Goal: Task Accomplishment & Management: Manage account settings

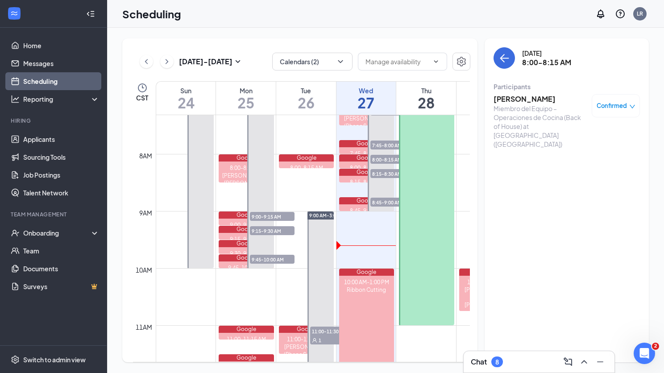
scroll to position [418, 0]
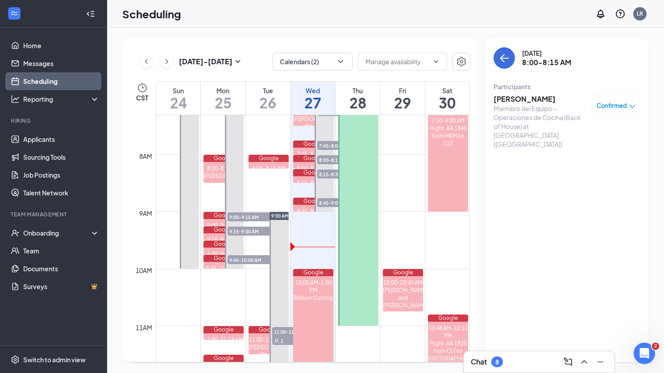
click at [520, 100] on h3 "[PERSON_NAME]" at bounding box center [541, 99] width 94 height 10
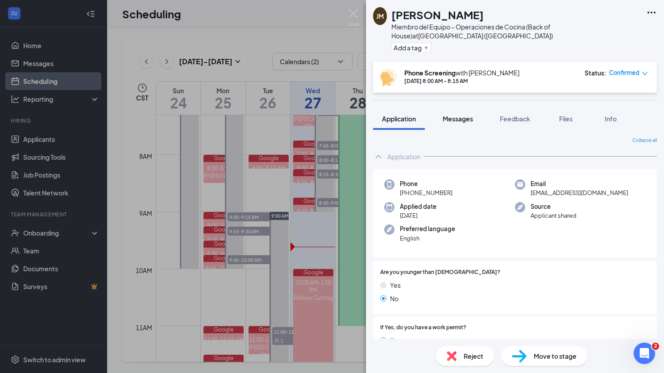
click at [464, 115] on span "Messages" at bounding box center [458, 119] width 30 height 8
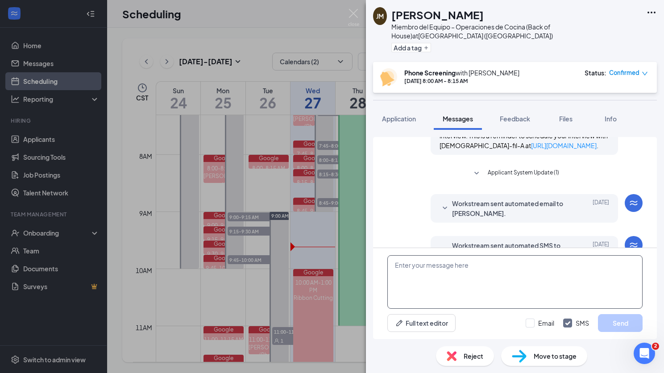
click at [452, 282] on textarea at bounding box center [514, 282] width 255 height 54
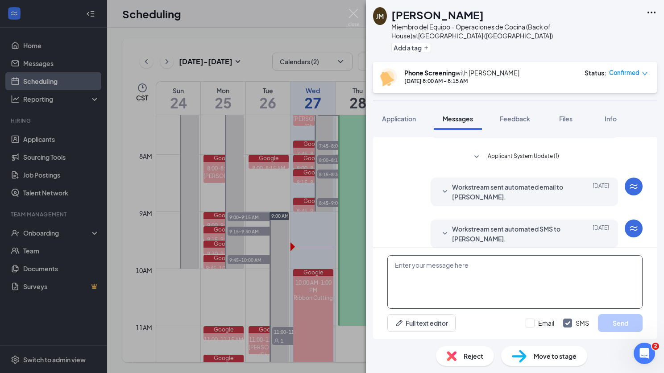
scroll to position [366, 0]
paste textarea "Lo invitaremos a nuestro restaurante para una entrevista en persona y tendremos…"
type textarea "Lo invitaremos a nuestro restaurante para una entrevista en persona y tendremos…"
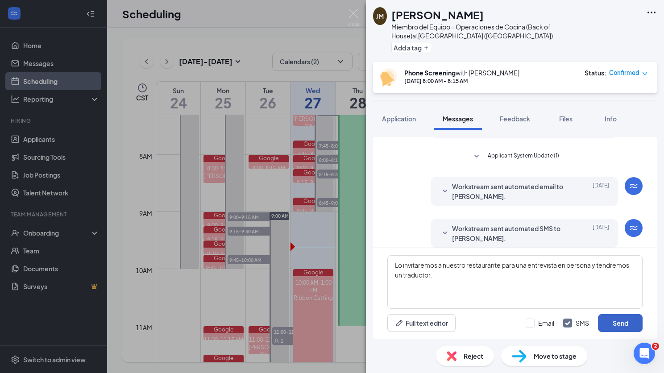
click at [621, 324] on button "Send" at bounding box center [620, 323] width 45 height 18
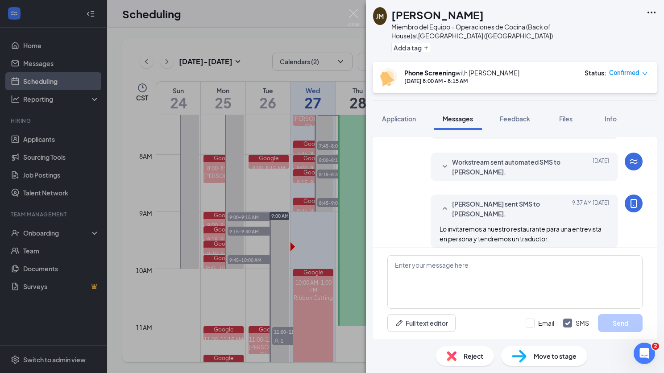
scroll to position [433, 0]
click at [555, 363] on div "Move to stage" at bounding box center [544, 356] width 86 height 20
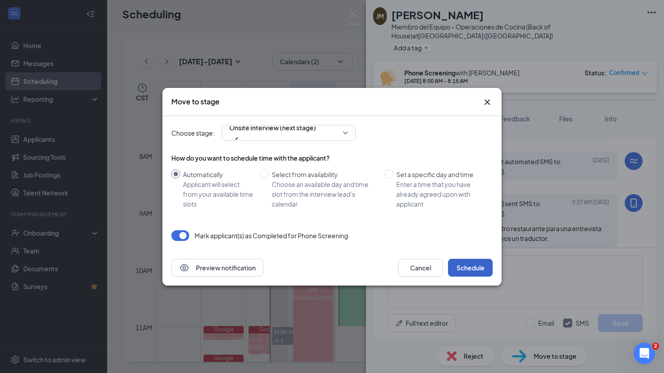
click at [479, 271] on button "Schedule" at bounding box center [470, 268] width 45 height 18
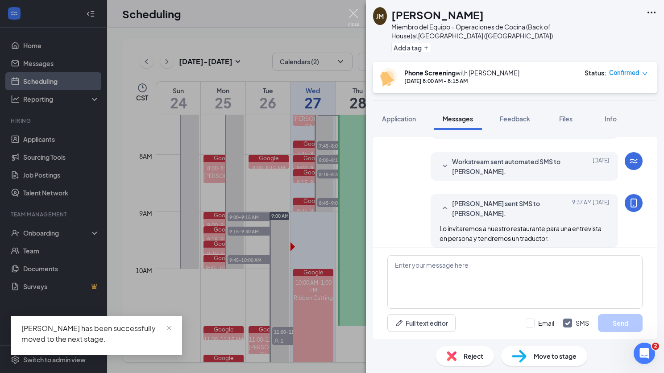
click at [353, 14] on img at bounding box center [353, 17] width 11 height 17
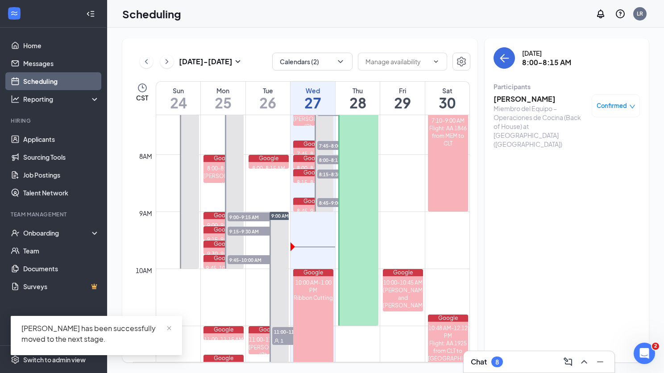
click at [331, 173] on span "8:15-8:30 AM" at bounding box center [339, 174] width 45 height 9
click at [334, 160] on span "8:00-8:15 AM" at bounding box center [339, 159] width 45 height 9
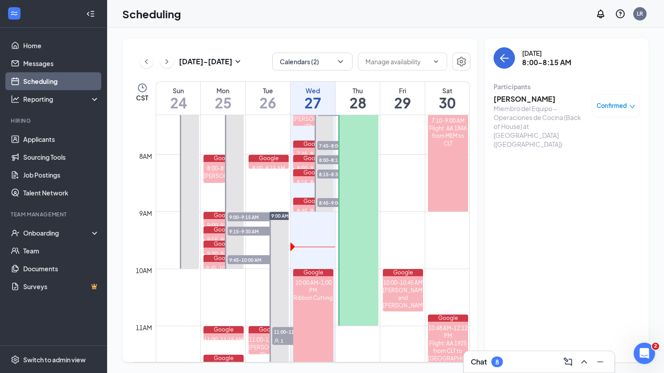
click at [515, 102] on h3 "[PERSON_NAME]" at bounding box center [541, 99] width 94 height 10
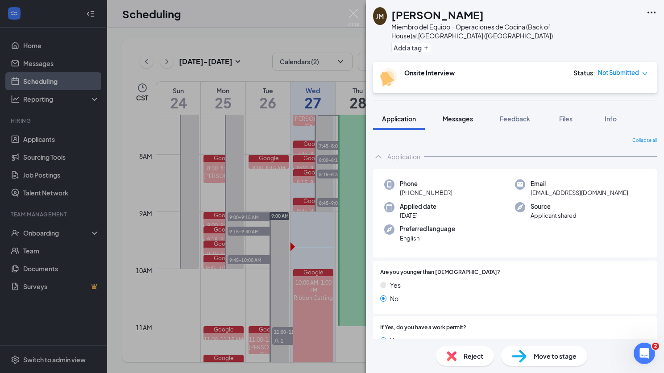
click at [465, 115] on span "Messages" at bounding box center [458, 119] width 30 height 8
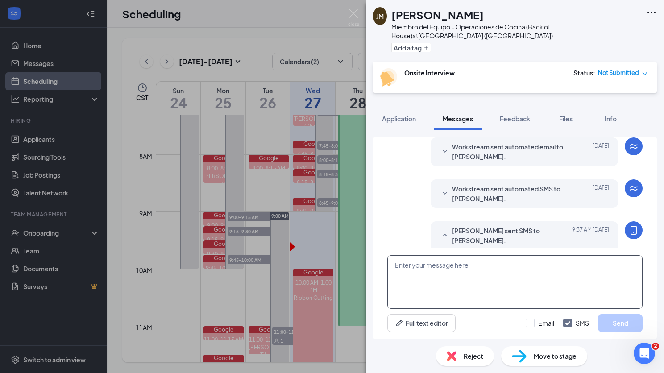
click at [462, 288] on textarea at bounding box center [514, 282] width 255 height 54
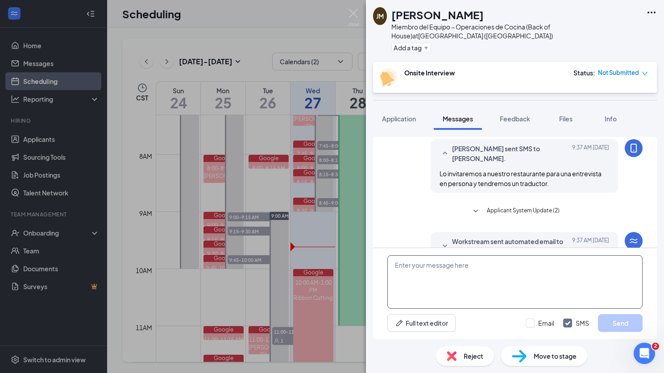
paste textarea "Lo invitaremos a nuestro restaurante para una entrevista en persona y tendremos…"
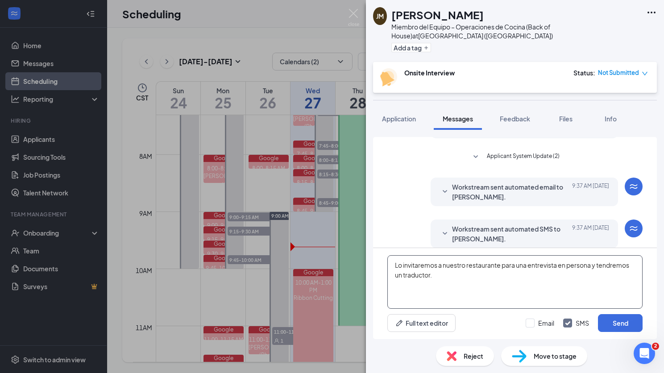
scroll to position [349, 0]
type textarea "Lo invitaremos a nuestro restaurante para una entrevista en persona y tendremos…"
click at [607, 321] on button "Send" at bounding box center [620, 323] width 45 height 18
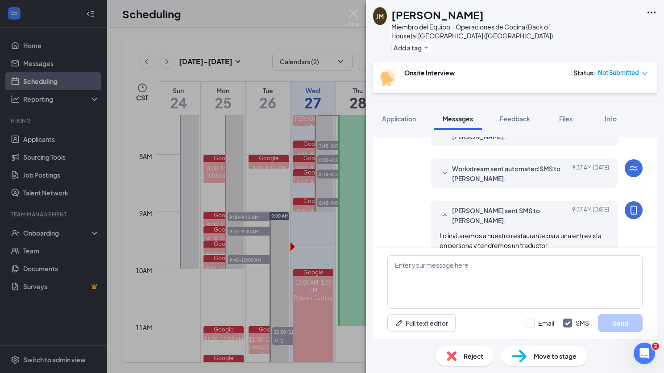
scroll to position [416, 0]
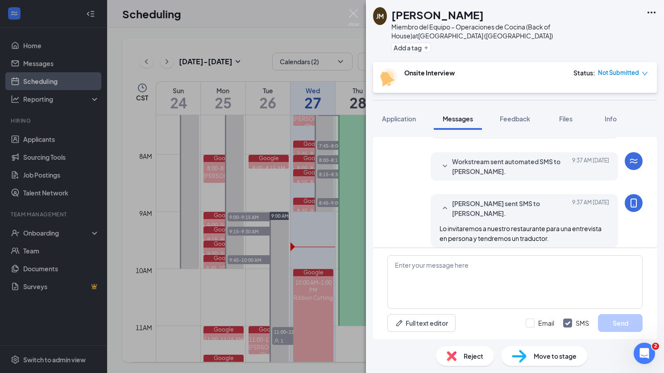
click at [528, 353] on div "Move to stage" at bounding box center [544, 356] width 86 height 20
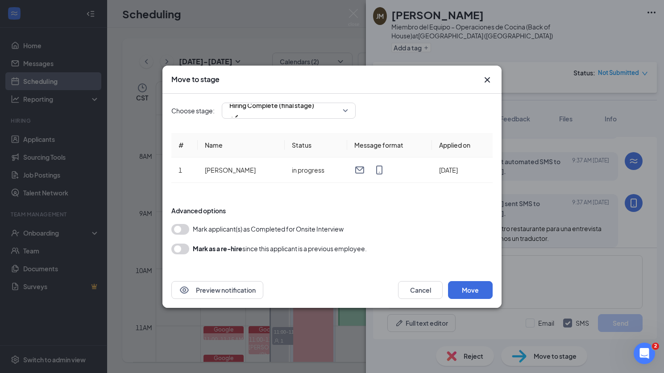
click at [488, 76] on icon "Cross" at bounding box center [487, 80] width 11 height 11
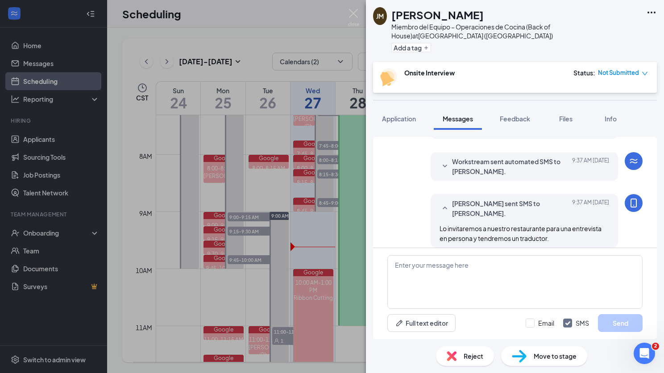
click at [353, 7] on div "JM Jessica Mendoza Miembro del Equipo – Operaciones de Cocina (Back of House) a…" at bounding box center [332, 186] width 664 height 373
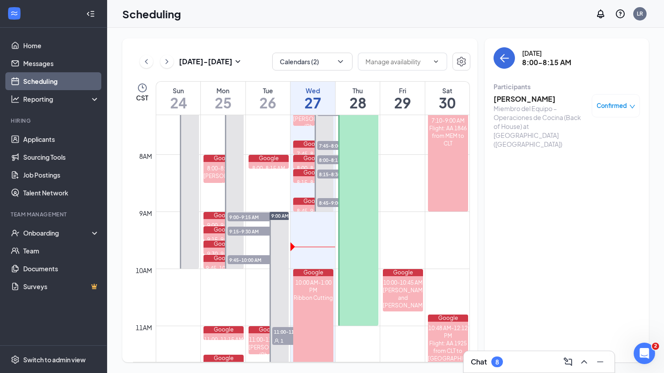
click at [330, 174] on span "8:15-8:30 AM" at bounding box center [339, 174] width 45 height 9
click at [520, 103] on h3 "[PERSON_NAME]" at bounding box center [541, 99] width 94 height 10
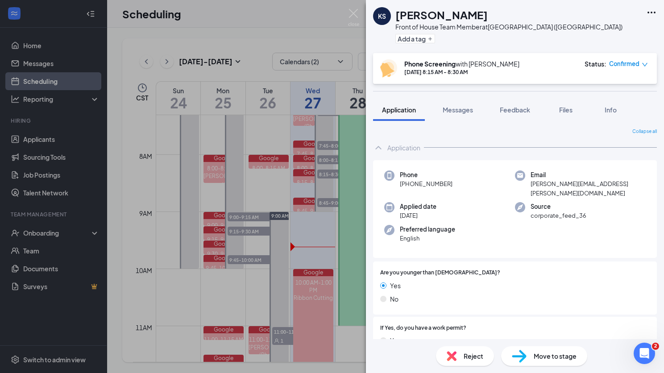
click at [461, 121] on div "Collapse all Application Phone +1 (774) 307-3870 Email kyle.saltmarsh@icloud.co…" at bounding box center [515, 230] width 298 height 218
click at [461, 114] on button "Messages" at bounding box center [458, 110] width 48 height 22
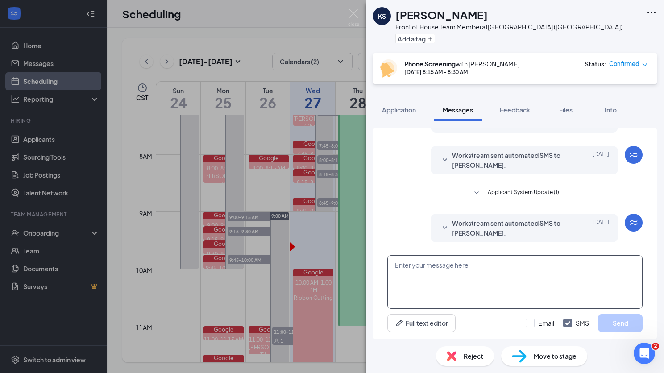
click at [469, 275] on textarea at bounding box center [514, 282] width 255 height 54
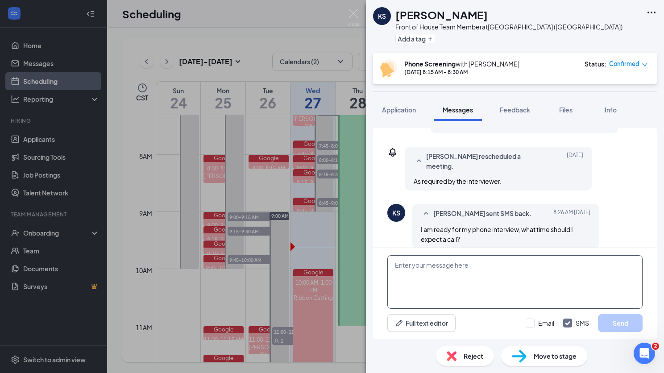
scroll to position [335, 0]
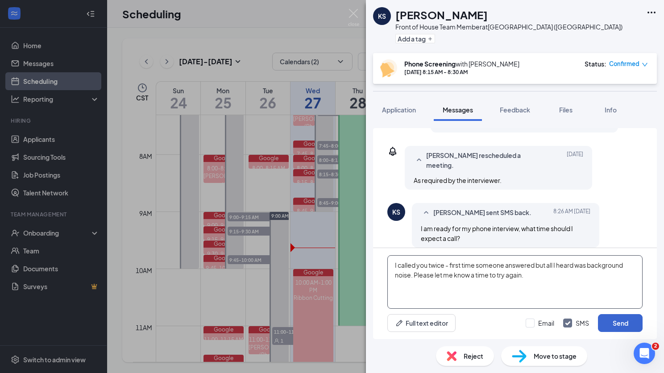
type textarea "I called you twice - first time someone answered but all I heard was background…"
click at [621, 320] on button "Send" at bounding box center [620, 323] width 45 height 18
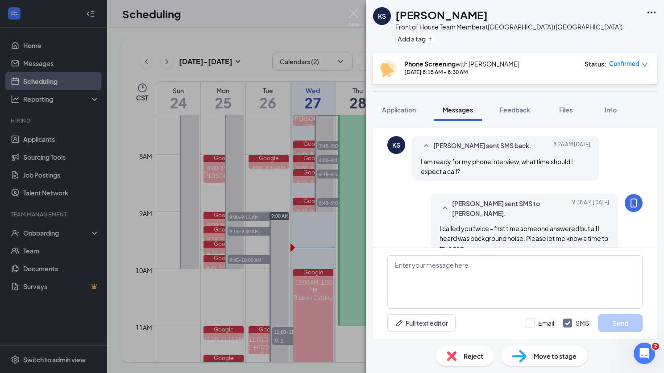
scroll to position [411, 0]
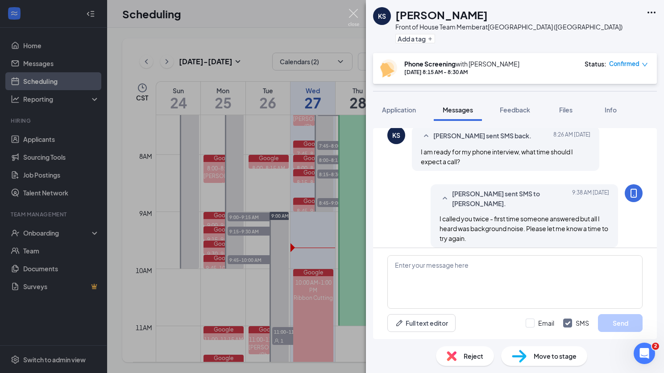
click at [354, 12] on img at bounding box center [353, 17] width 11 height 17
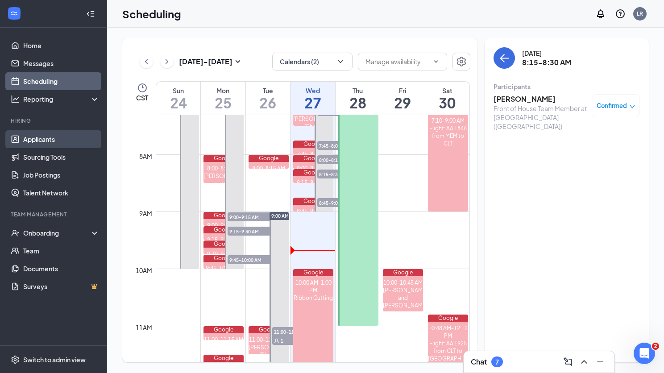
click at [58, 136] on link "Applicants" at bounding box center [61, 139] width 76 height 18
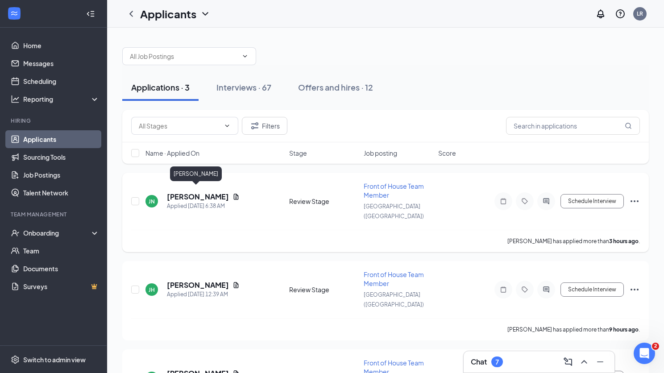
click at [201, 192] on h5 "[PERSON_NAME]" at bounding box center [198, 197] width 62 height 10
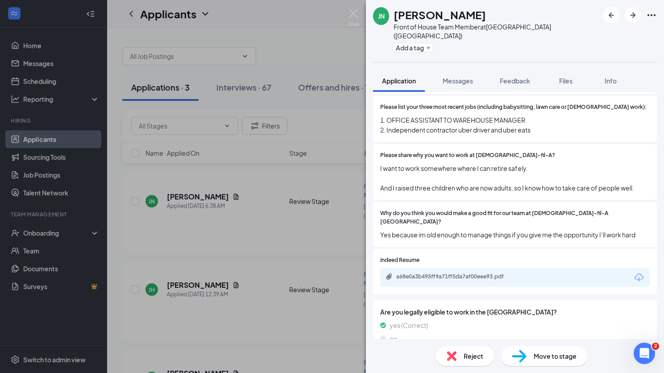
scroll to position [341, 0]
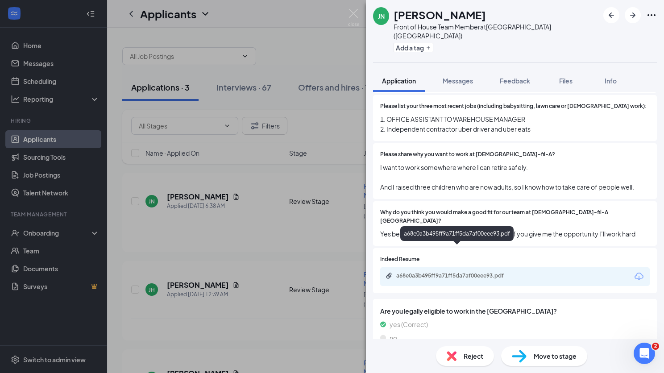
click at [492, 272] on div "a68e0a3b495ff9a71ff5da7af00eee93.pdf" at bounding box center [458, 275] width 125 height 7
click at [531, 353] on div "Move to stage" at bounding box center [544, 356] width 86 height 20
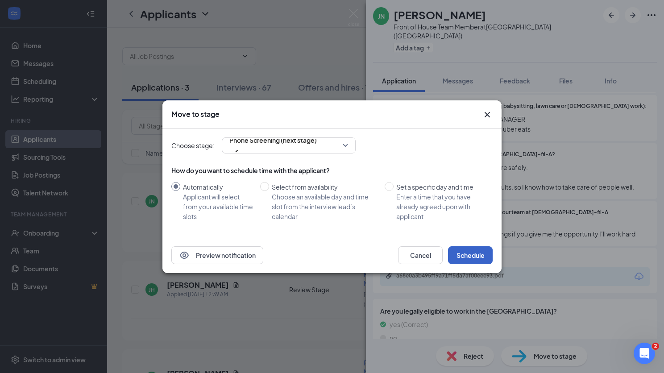
click at [478, 254] on button "Schedule" at bounding box center [470, 255] width 45 height 18
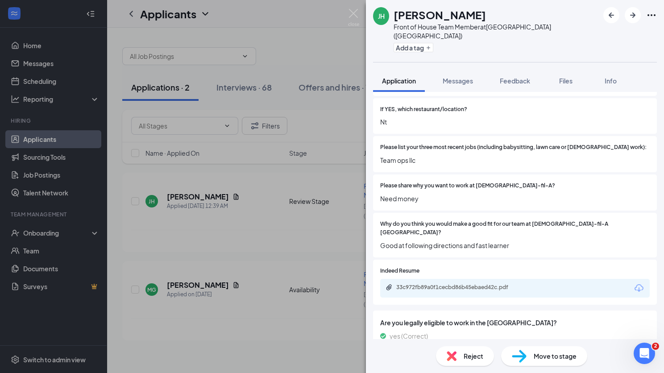
scroll to position [308, 0]
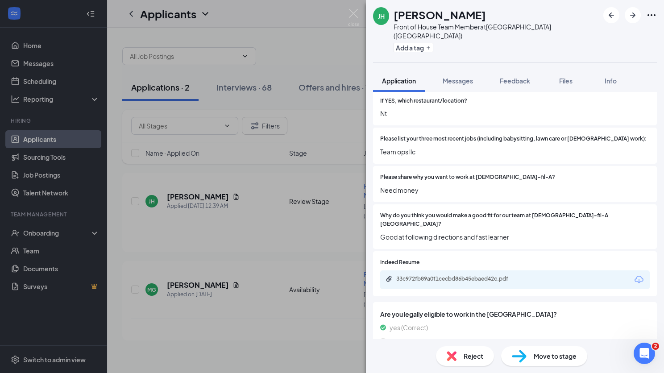
click at [474, 353] on span "Reject" at bounding box center [474, 356] width 20 height 10
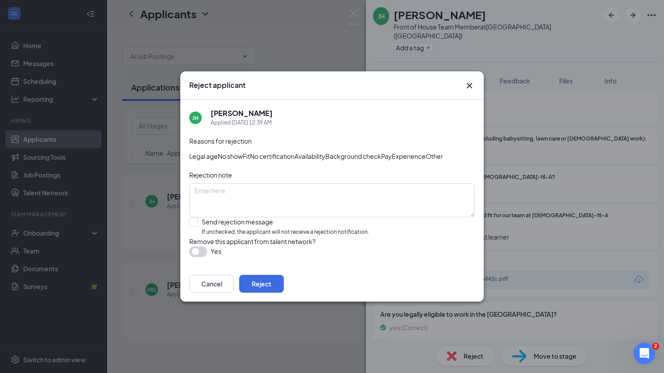
click at [250, 151] on div "Fit" at bounding box center [246, 156] width 7 height 10
click at [284, 293] on button "Reject" at bounding box center [261, 284] width 45 height 18
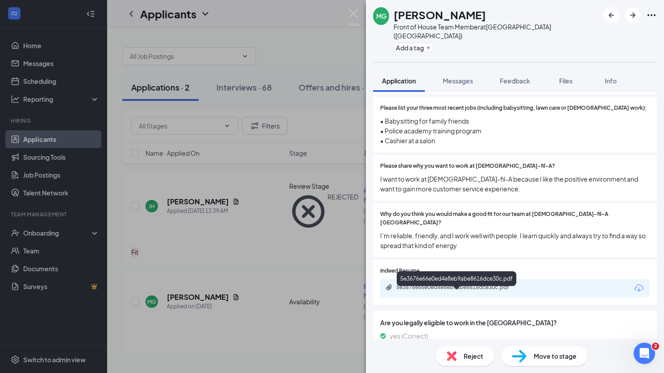
scroll to position [359, 0]
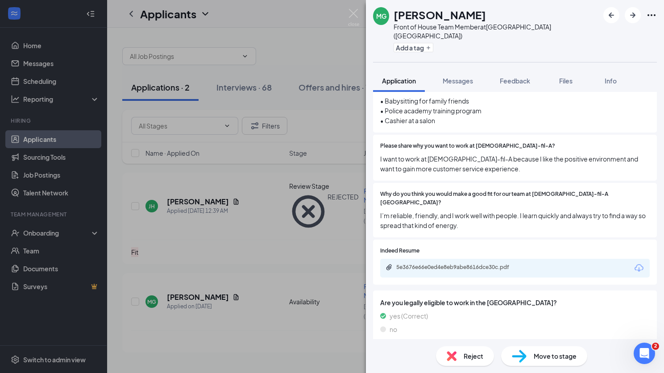
click at [534, 351] on span "Move to stage" at bounding box center [555, 356] width 43 height 10
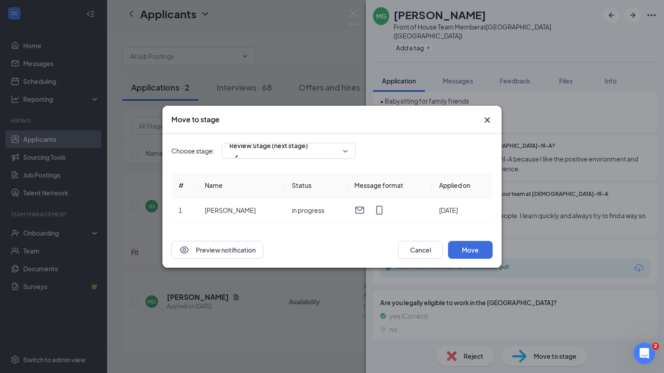
scroll to position [355, 0]
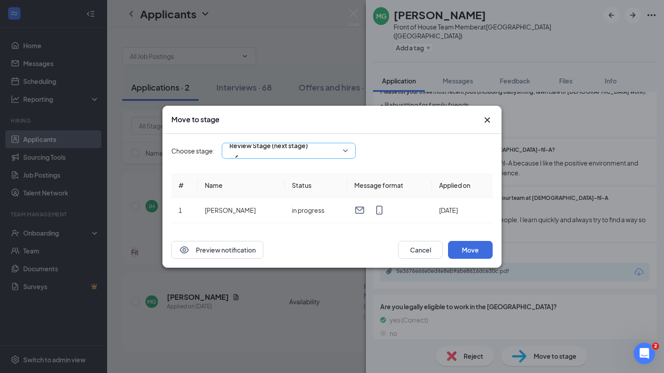
click at [307, 148] on div "Review Stage (next stage)" at bounding box center [289, 151] width 134 height 16
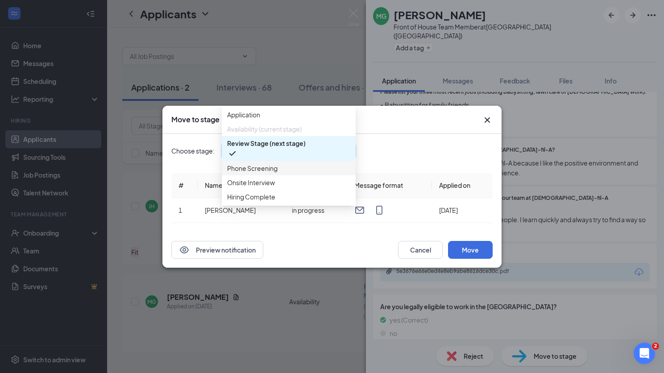
click at [300, 173] on span "Phone Screening" at bounding box center [288, 168] width 123 height 10
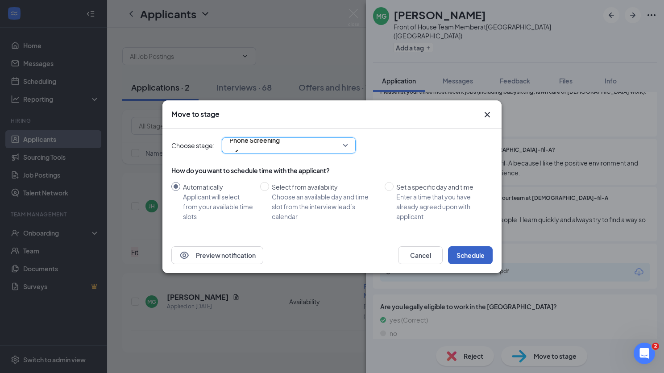
click at [476, 257] on button "Schedule" at bounding box center [470, 255] width 45 height 18
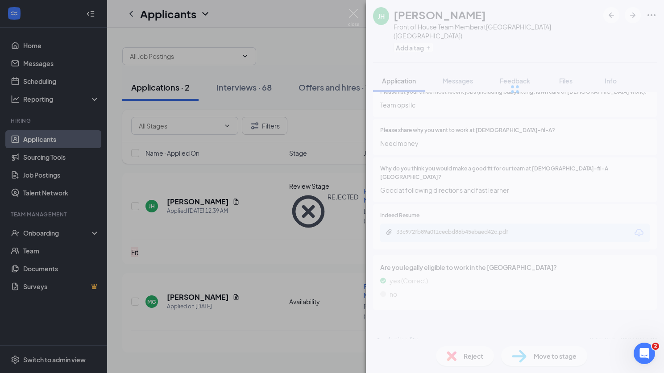
scroll to position [320, 0]
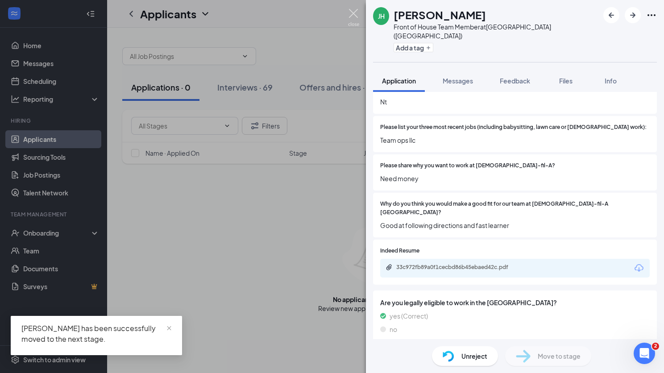
click at [351, 11] on img at bounding box center [353, 17] width 11 height 17
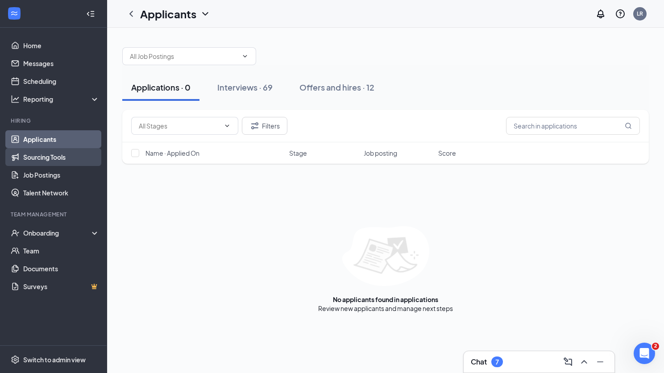
click at [65, 155] on link "Sourcing Tools" at bounding box center [61, 157] width 76 height 18
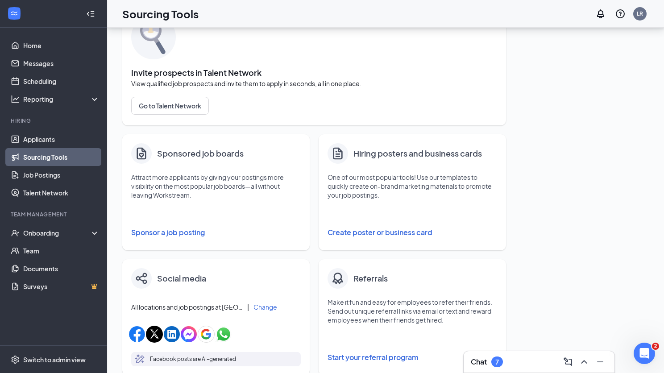
scroll to position [53, 0]
click at [187, 233] on button "Sponsor a job posting" at bounding box center [216, 232] width 170 height 18
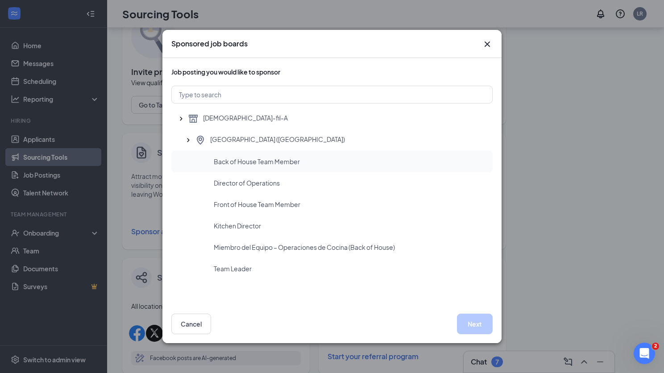
click at [277, 168] on div "Back of House Team Member" at bounding box center [331, 161] width 321 height 21
click at [471, 322] on button "Next" at bounding box center [475, 324] width 36 height 21
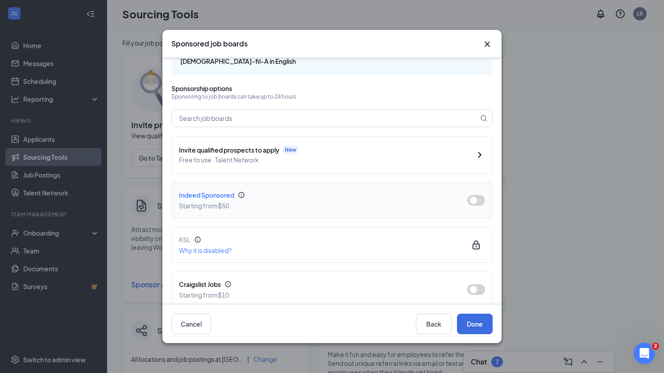
scroll to position [30, 0]
click at [474, 194] on button "button" at bounding box center [476, 199] width 18 height 11
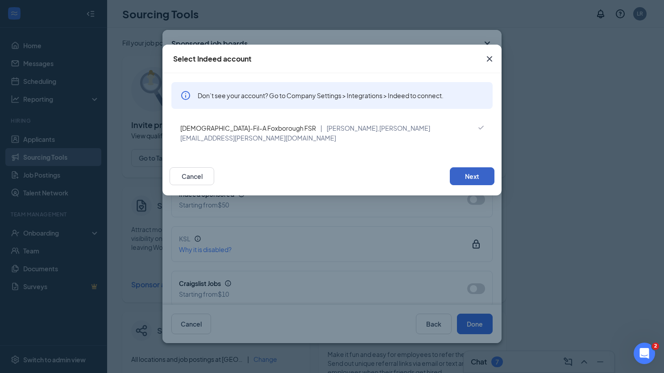
click at [473, 167] on button "Next" at bounding box center [472, 176] width 45 height 18
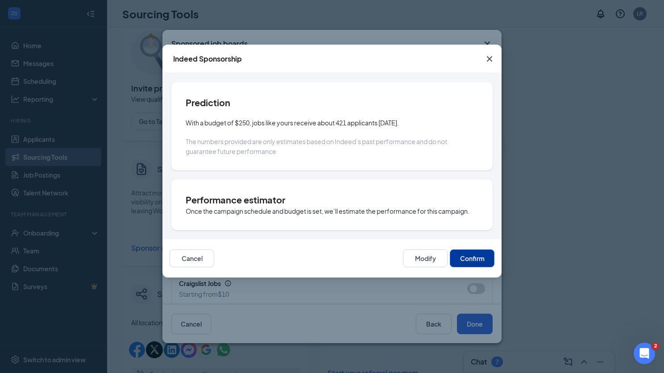
scroll to position [42, 0]
click at [465, 259] on button "Confirm" at bounding box center [472, 258] width 45 height 18
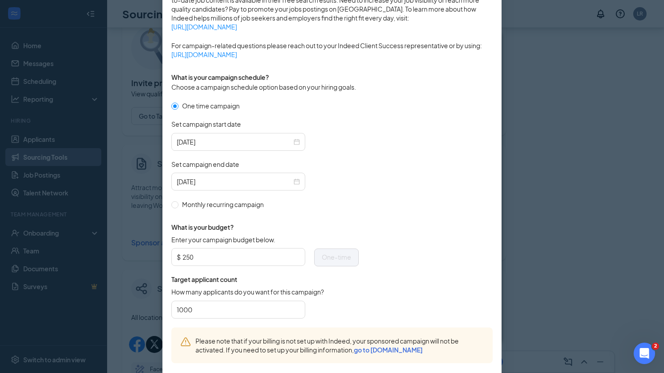
scroll to position [206, 0]
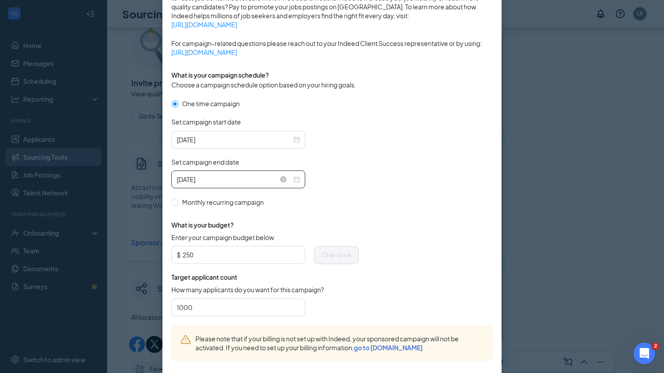
click at [257, 180] on input "[DATE]" at bounding box center [234, 179] width 115 height 10
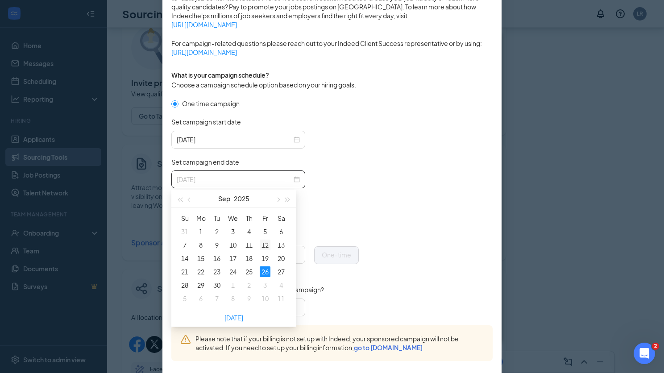
type input "[DATE]"
click at [264, 244] on div "12" at bounding box center [265, 245] width 11 height 11
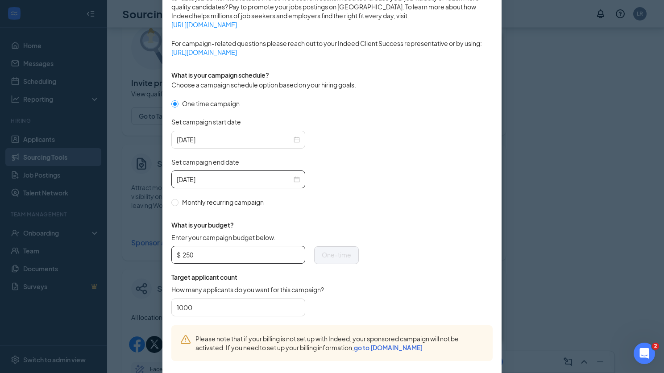
click at [251, 255] on input "250" at bounding box center [241, 254] width 117 height 13
type input "2"
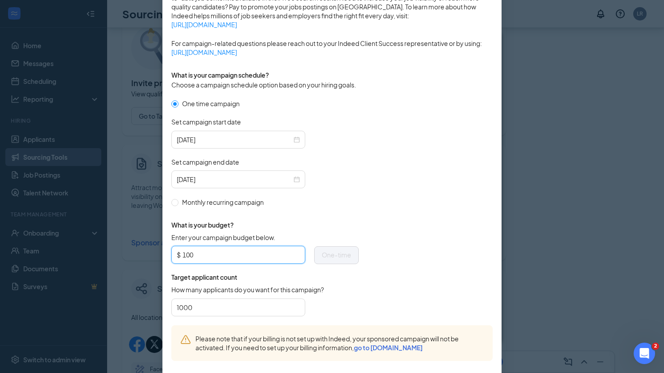
type input "100"
click at [389, 280] on form "One time campaign Set campaign start date [DATE] Set campaign end date [DATE] M…" at bounding box center [331, 212] width 321 height 227
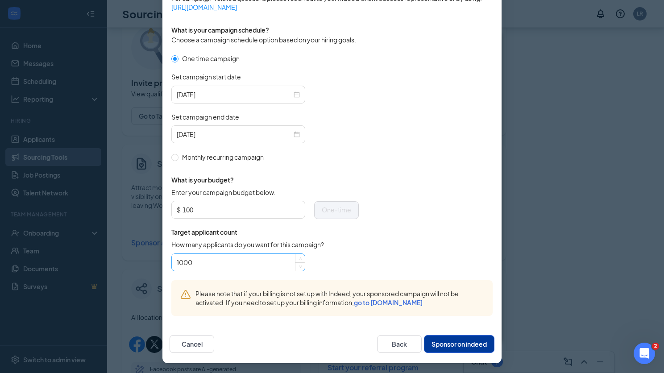
click at [288, 263] on input "1000" at bounding box center [238, 262] width 123 height 13
type input "200"
click at [453, 245] on form "One time campaign Set campaign start date [DATE] Set campaign end date [DATE] M…" at bounding box center [331, 167] width 321 height 227
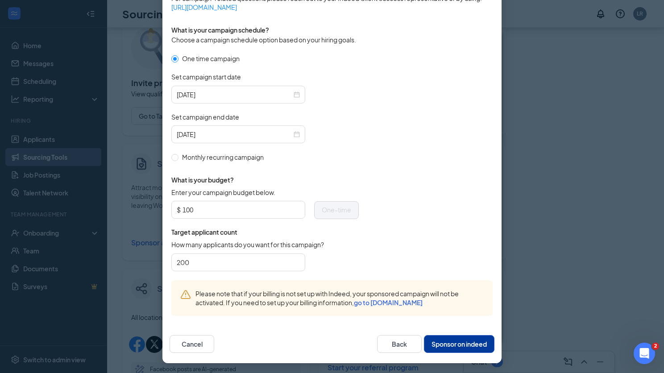
click at [465, 349] on button "Sponsor on indeed" at bounding box center [459, 344] width 71 height 18
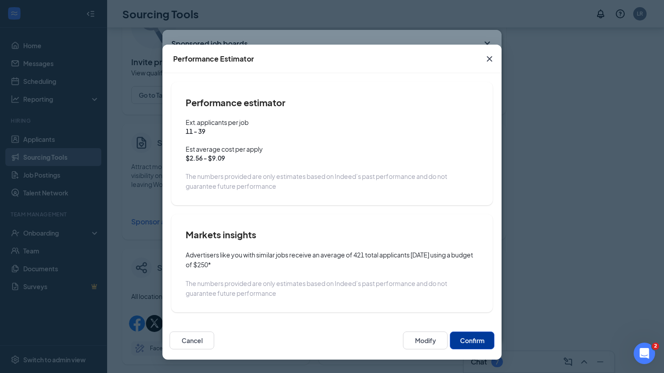
scroll to position [63, 0]
click at [473, 339] on button "Confirm" at bounding box center [472, 341] width 45 height 18
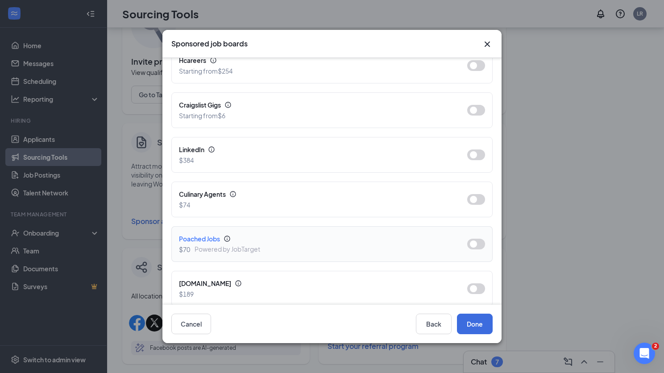
scroll to position [533, 0]
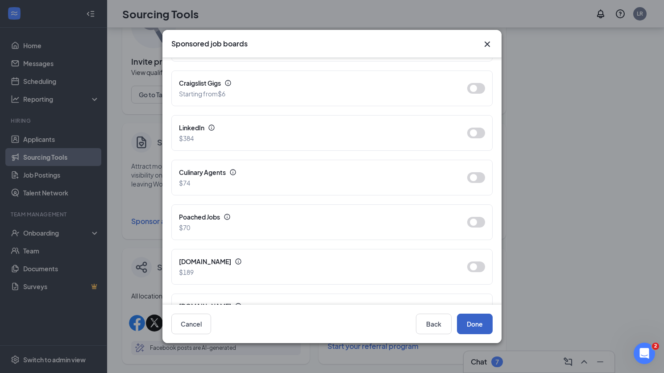
click at [482, 322] on button "Done" at bounding box center [475, 324] width 36 height 21
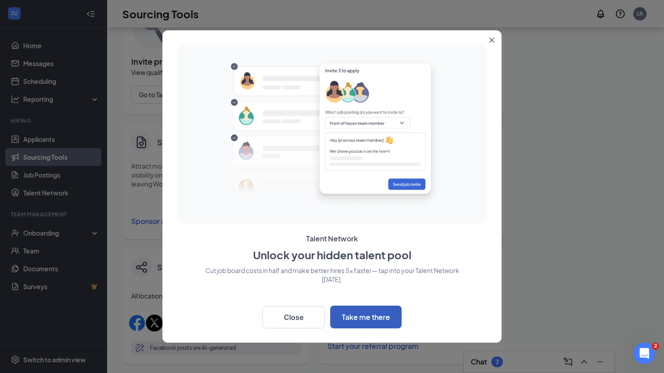
click at [353, 316] on button "Take me there" at bounding box center [365, 317] width 71 height 23
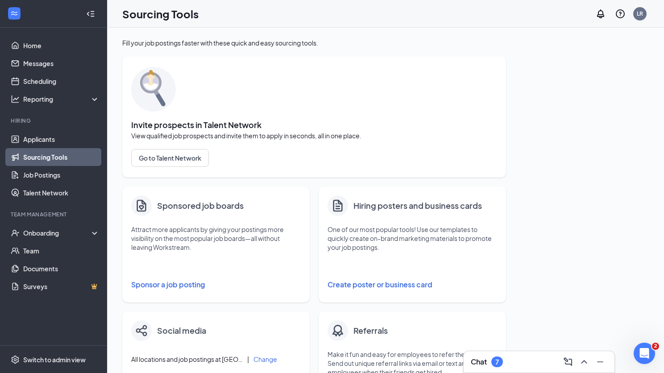
click at [184, 285] on button "Sponsor a job posting" at bounding box center [216, 285] width 170 height 18
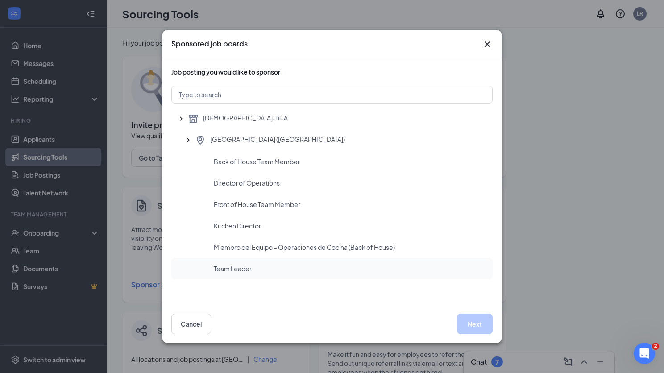
click at [263, 263] on div "Team Leader" at bounding box center [331, 268] width 321 height 21
click at [466, 323] on button "Next" at bounding box center [475, 324] width 36 height 21
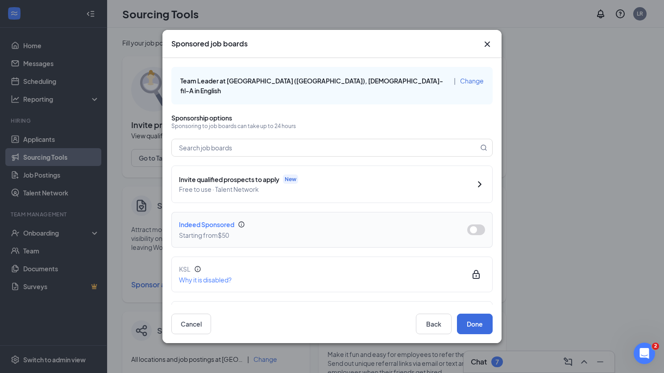
click at [473, 224] on button "button" at bounding box center [476, 229] width 18 height 11
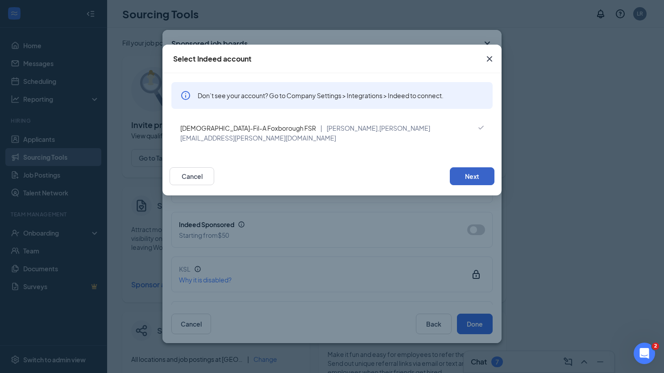
click at [480, 167] on button "Next" at bounding box center [472, 176] width 45 height 18
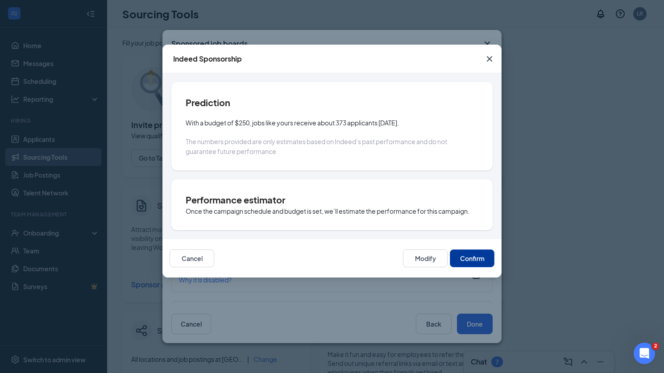
click at [473, 254] on button "Confirm" at bounding box center [472, 258] width 45 height 18
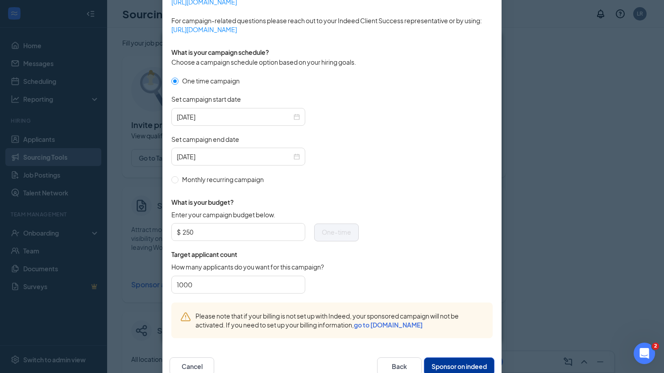
scroll to position [231, 0]
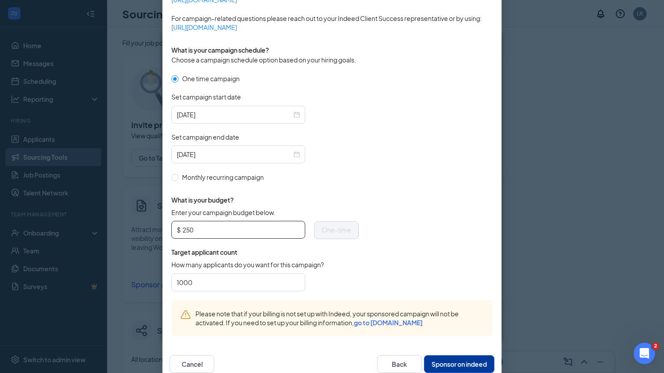
click at [248, 229] on input "250" at bounding box center [241, 229] width 117 height 13
type input "2"
type input "100"
click at [416, 210] on form "One time campaign Set campaign start date [DATE] Set campaign end date [DATE] M…" at bounding box center [331, 187] width 321 height 227
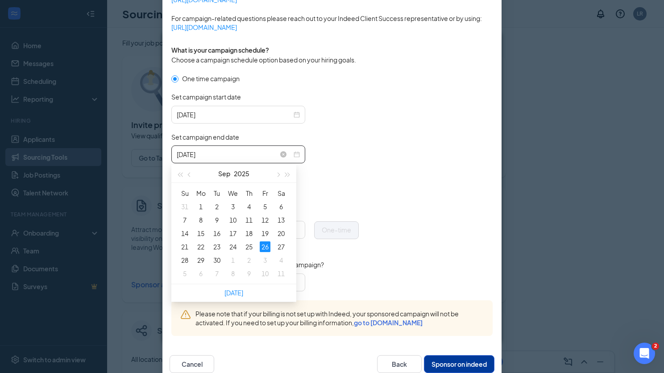
click at [268, 152] on input "[DATE]" at bounding box center [234, 155] width 115 height 10
type input "[DATE]"
click at [266, 220] on div "12" at bounding box center [265, 220] width 11 height 11
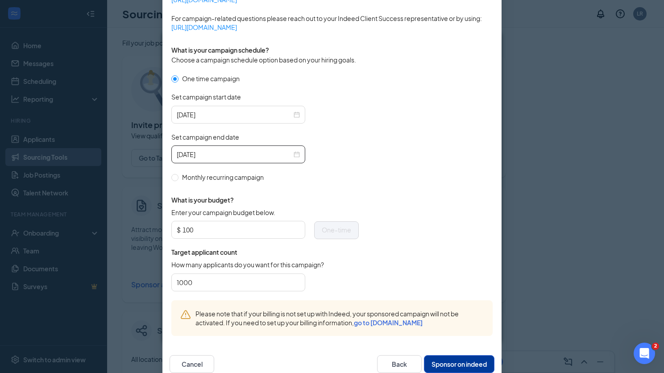
click at [381, 228] on form "One time campaign Set campaign start date [DATE] Set campaign end date [DATE] M…" at bounding box center [331, 187] width 321 height 227
click at [293, 281] on input "1000" at bounding box center [238, 282] width 123 height 13
type input "1"
type input "200"
click at [422, 247] on form "One time campaign Set campaign start date [DATE] Set campaign end date [DATE] M…" at bounding box center [331, 187] width 321 height 227
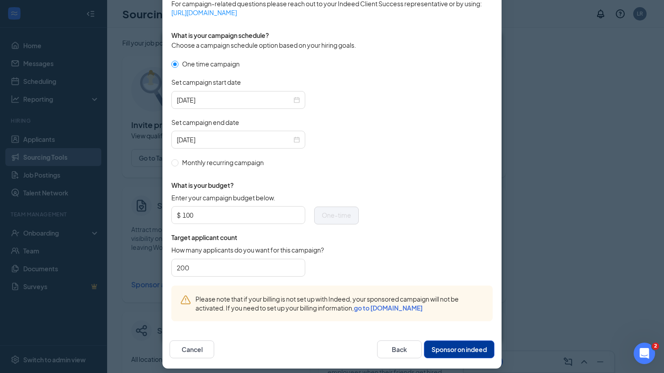
scroll to position [251, 0]
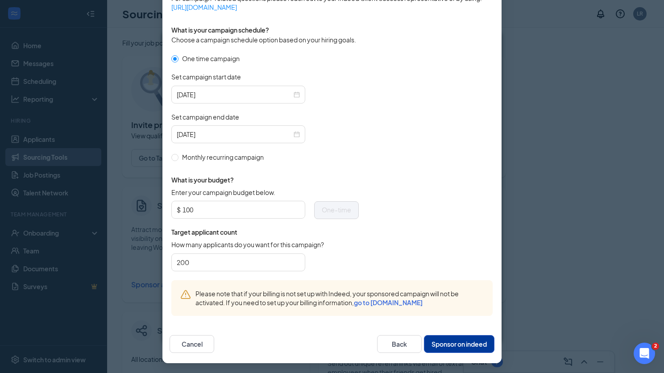
click at [459, 343] on button "Sponsor on indeed" at bounding box center [459, 344] width 71 height 18
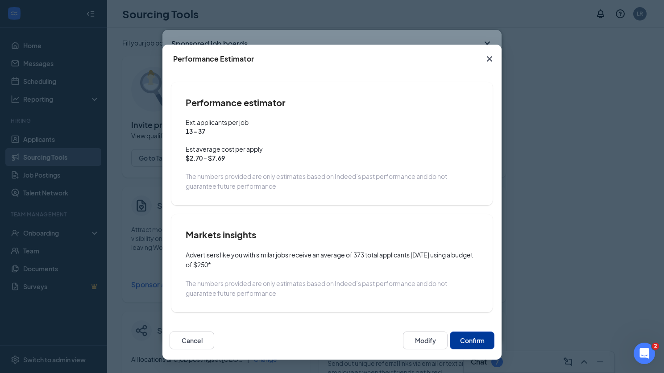
click at [466, 345] on button "Confirm" at bounding box center [472, 341] width 45 height 18
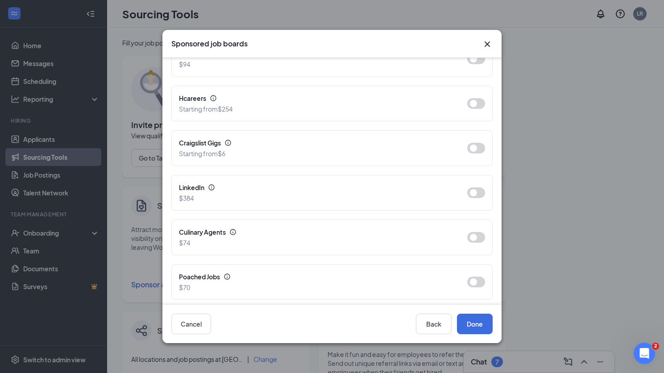
scroll to position [476, 0]
click at [486, 40] on icon "Cross" at bounding box center [487, 44] width 11 height 11
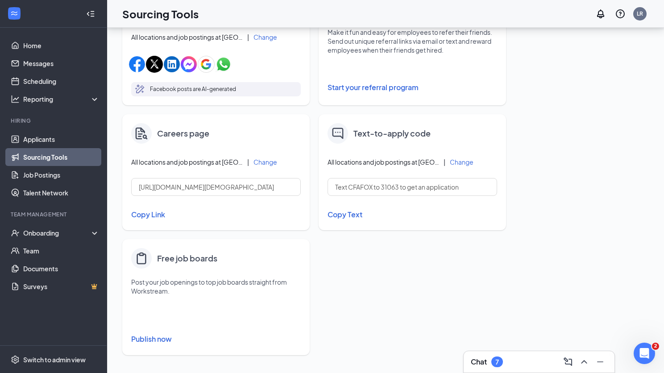
scroll to position [324, 0]
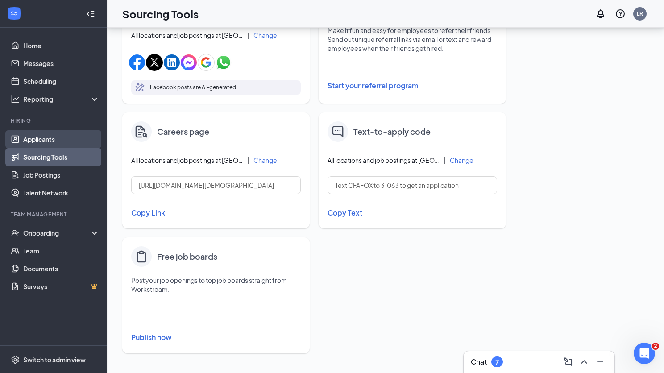
click at [37, 135] on link "Applicants" at bounding box center [61, 139] width 76 height 18
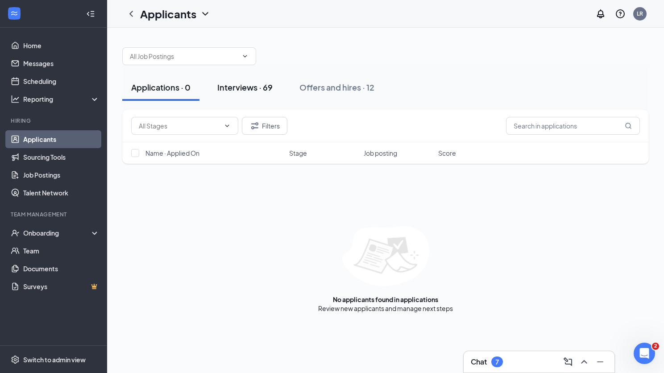
click at [260, 90] on div "Interviews · 69" at bounding box center [244, 87] width 55 height 11
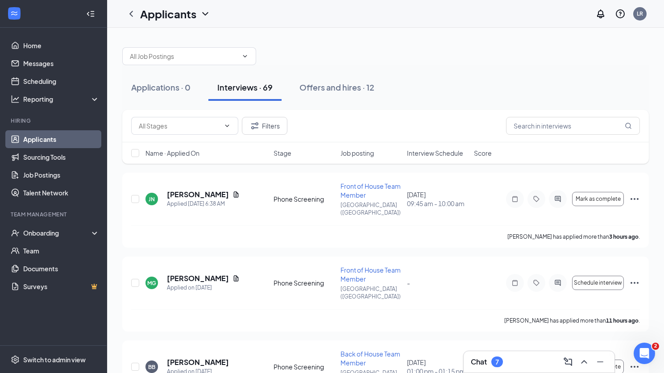
click at [449, 155] on span "Interview Schedule" at bounding box center [435, 153] width 56 height 9
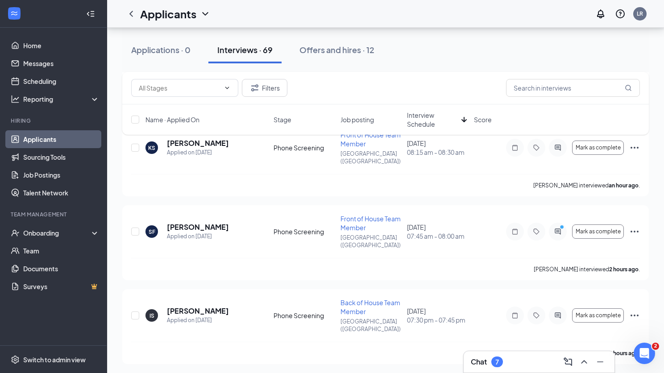
scroll to position [2288, 0]
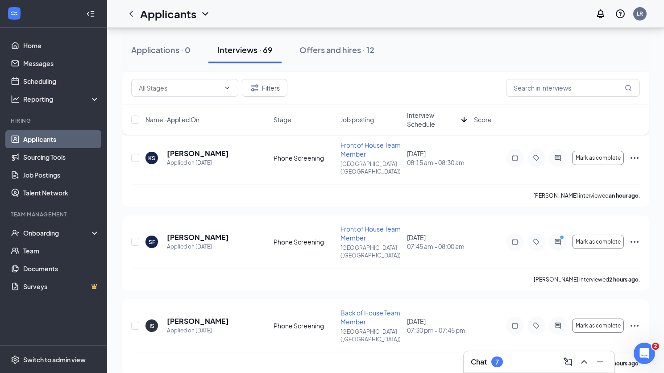
click at [283, 119] on span "Stage" at bounding box center [283, 119] width 18 height 9
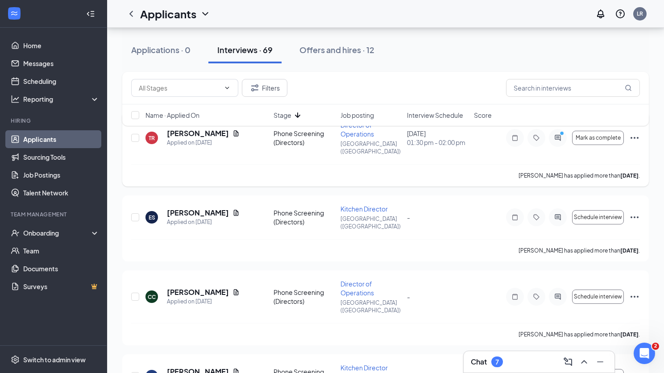
scroll to position [69, 0]
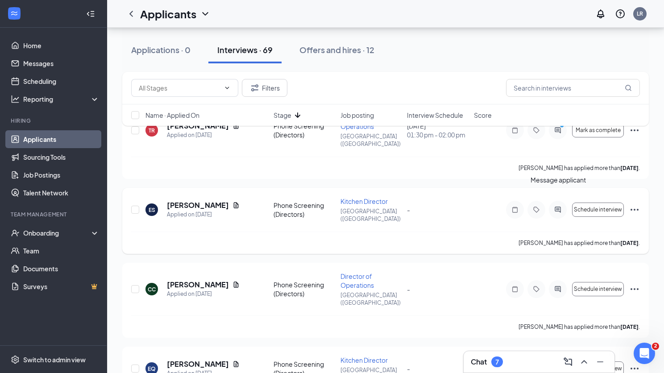
click at [558, 206] on icon "ActiveChat" at bounding box center [557, 209] width 11 height 7
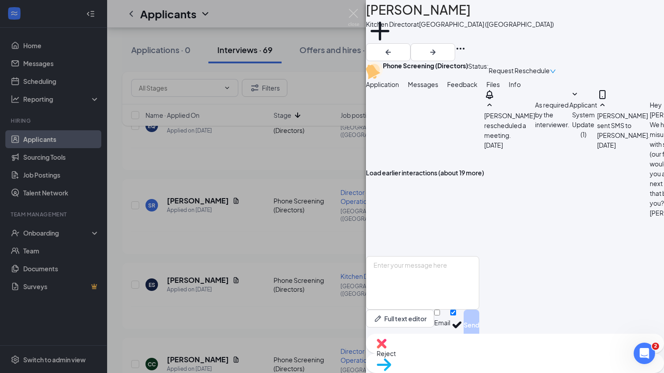
scroll to position [556, 0]
click at [399, 88] on span "Application" at bounding box center [382, 84] width 33 height 8
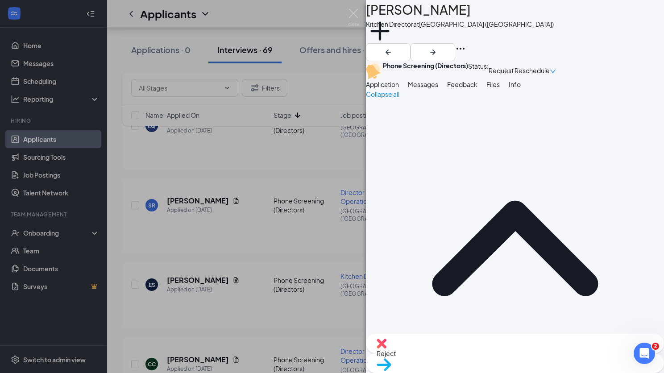
click at [438, 88] on span "Messages" at bounding box center [423, 84] width 30 height 8
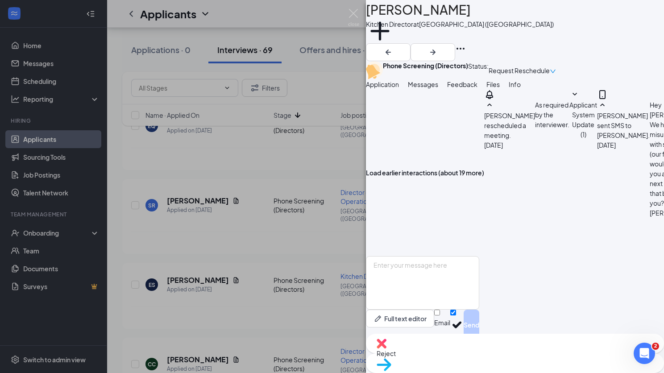
scroll to position [556, 0]
click at [478, 88] on span "Feedback" at bounding box center [462, 84] width 30 height 8
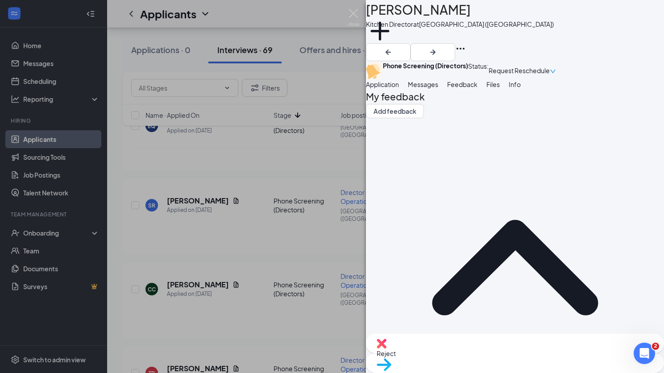
click at [438, 89] on button "Messages" at bounding box center [423, 84] width 30 height 10
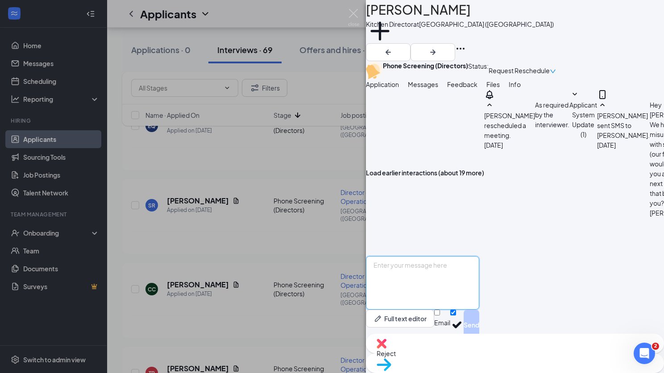
click at [439, 270] on textarea at bounding box center [422, 283] width 113 height 54
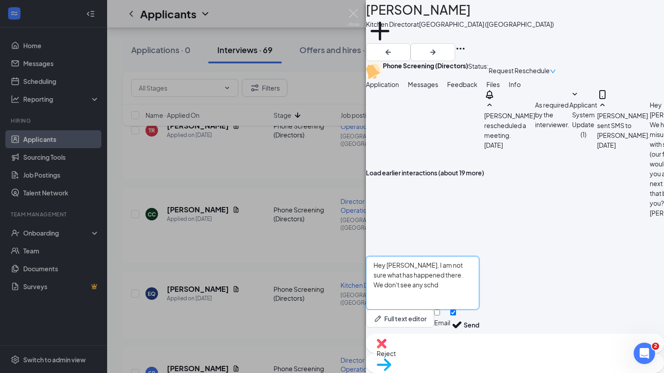
type textarea "Hey [PERSON_NAME], I am not sure what has happened there. We don't see any schdu"
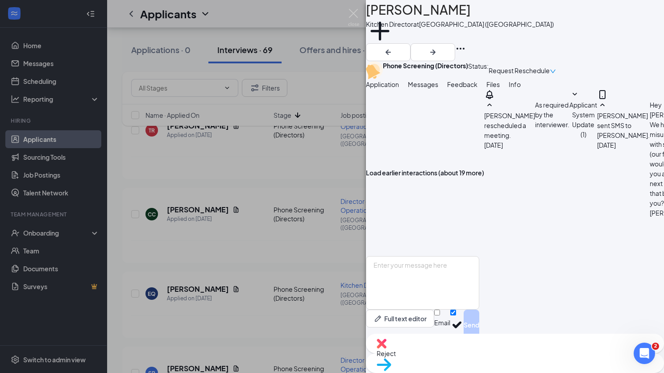
click at [393, 88] on span "Application" at bounding box center [382, 84] width 33 height 8
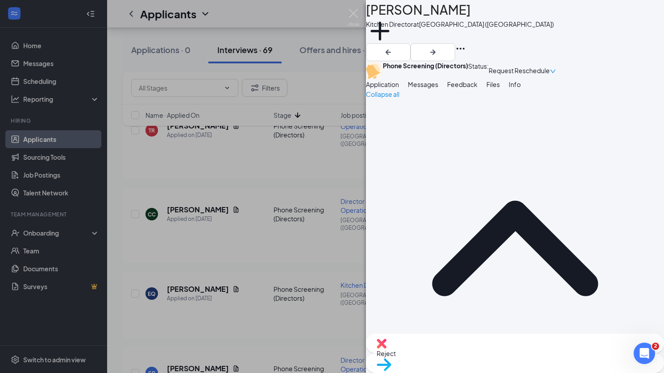
click at [438, 88] on span "Messages" at bounding box center [423, 84] width 30 height 8
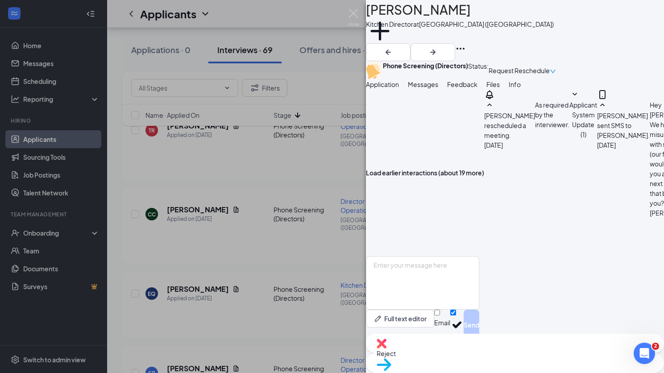
click at [399, 88] on span "Application" at bounding box center [382, 84] width 33 height 8
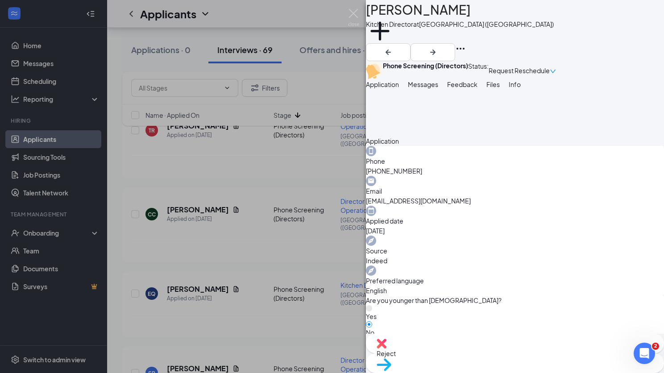
scroll to position [262, 0]
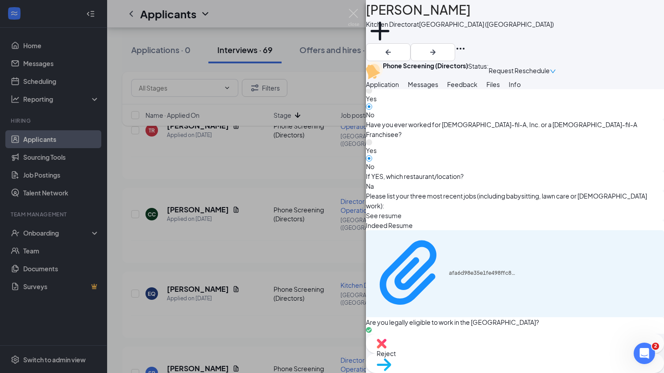
scroll to position [559, 0]
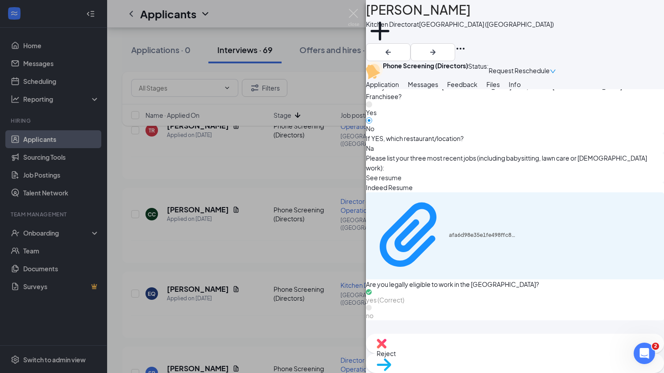
click at [471, 352] on span "Reject" at bounding box center [515, 354] width 277 height 10
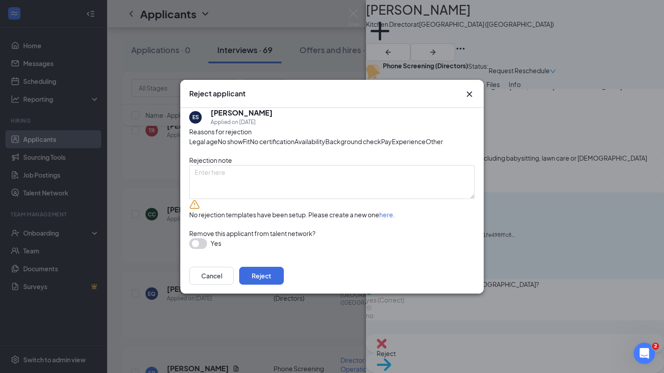
click at [250, 137] on span "Fit" at bounding box center [246, 142] width 7 height 10
click at [284, 285] on button "Reject" at bounding box center [261, 276] width 45 height 18
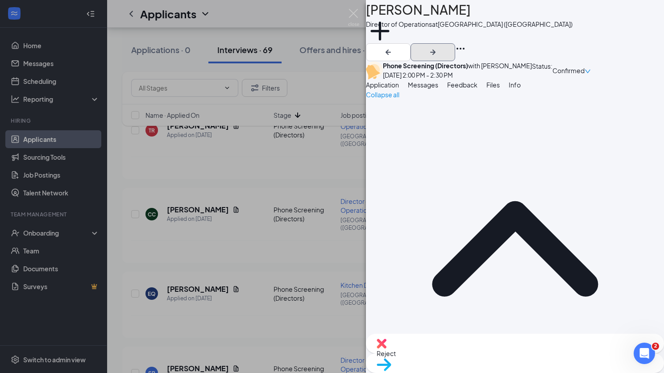
click at [436, 50] on icon "ArrowRight" at bounding box center [432, 52] width 5 height 5
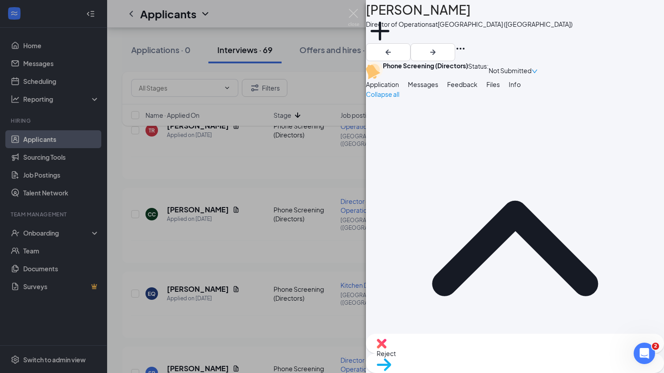
click at [438, 89] on button "Messages" at bounding box center [423, 84] width 30 height 10
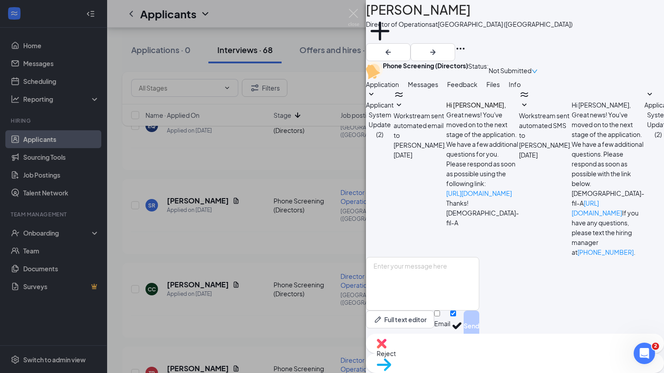
scroll to position [16, 0]
click at [430, 266] on textarea at bounding box center [422, 284] width 113 height 54
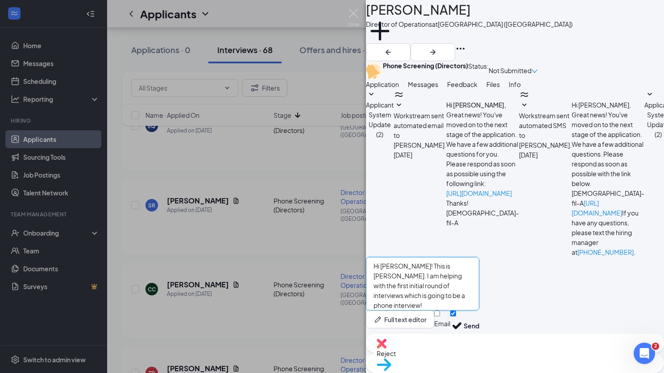
drag, startPoint x: 544, startPoint y: 278, endPoint x: 492, endPoint y: 262, distance: 54.4
click at [479, 262] on textarea "Hi [PERSON_NAME]! This is [PERSON_NAME]. I am helping with the first initial ro…" at bounding box center [422, 284] width 113 height 54
click at [479, 277] on textarea "Hi [PERSON_NAME]! This is [PERSON_NAME]. I am helping with the first initial ro…" at bounding box center [422, 284] width 113 height 54
drag, startPoint x: 493, startPoint y: 266, endPoint x: 555, endPoint y: 278, distance: 63.2
click at [479, 278] on textarea "Hi [PERSON_NAME]! This is [PERSON_NAME]. I am helping with the first initial ro…" at bounding box center [422, 284] width 113 height 54
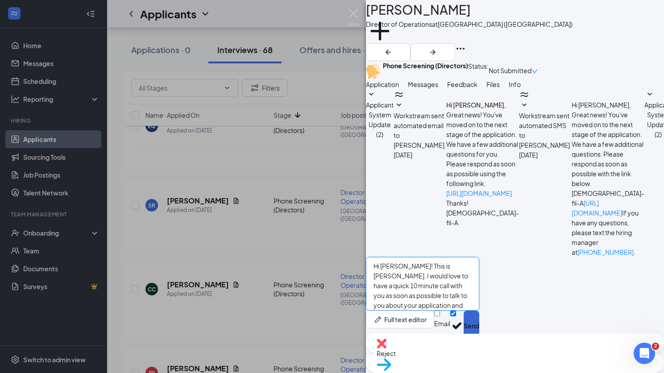
type textarea "Hi [PERSON_NAME]! This is [PERSON_NAME]. I would love to have a quick 10 minute…"
click at [479, 322] on button "Send" at bounding box center [472, 326] width 16 height 31
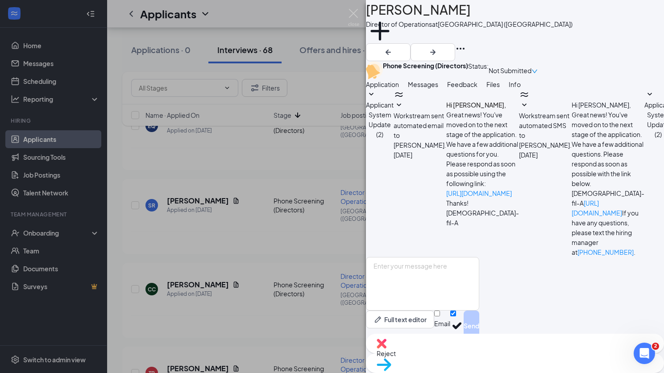
scroll to position [122, 0]
click at [438, 47] on icon "ArrowRight" at bounding box center [433, 52] width 11 height 11
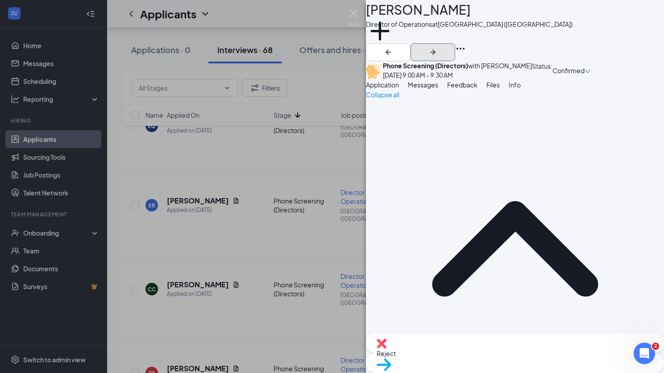
click at [436, 50] on icon "ArrowRight" at bounding box center [432, 52] width 5 height 5
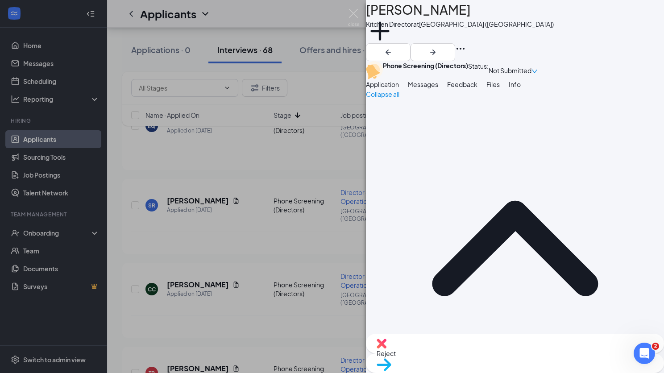
click at [438, 88] on span "Messages" at bounding box center [423, 84] width 30 height 8
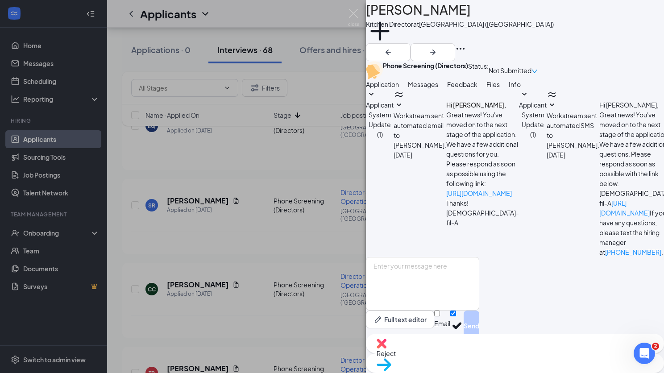
scroll to position [195, 0]
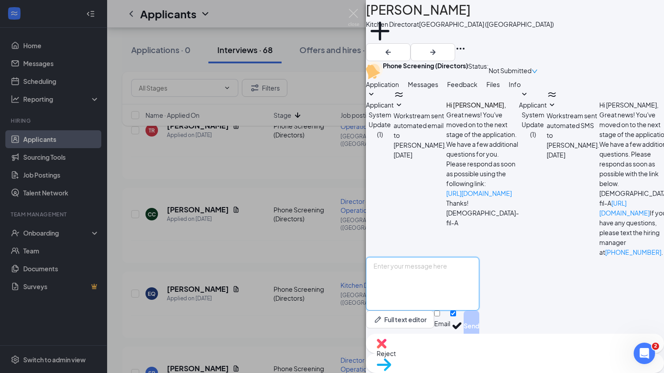
click at [454, 257] on textarea at bounding box center [422, 284] width 113 height 54
paste textarea "Hi [PERSON_NAME]! This is [PERSON_NAME]. I would love to have a quick 10 minute…"
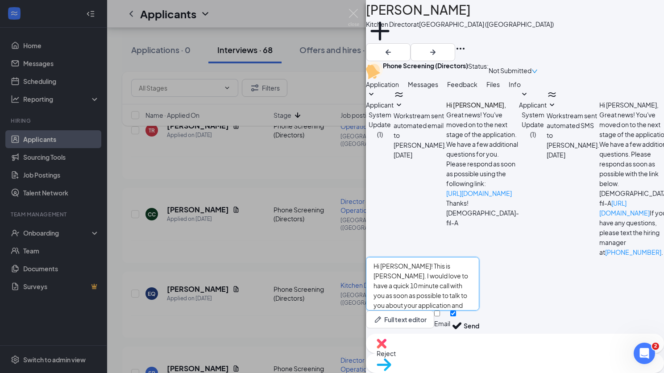
click at [420, 265] on textarea "Hi [PERSON_NAME]! This is [PERSON_NAME]. I would love to have a quick 10 minute…" at bounding box center [422, 284] width 113 height 54
drag, startPoint x: 425, startPoint y: 264, endPoint x: 564, endPoint y: 299, distance: 143.3
click at [479, 299] on textarea "Hi [PERSON_NAME]! This is [PERSON_NAME]. I would love to have a quick 10 minute…" at bounding box center [422, 284] width 113 height 54
type textarea "Hi [PERSON_NAME]! This is [PERSON_NAME]. I would love to have a quick 10 minute…"
click at [479, 321] on button "Send" at bounding box center [472, 326] width 16 height 31
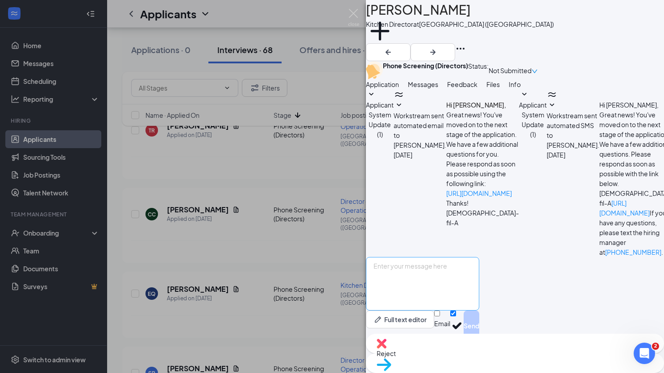
scroll to position [302, 0]
click at [436, 50] on icon "ArrowRight" at bounding box center [432, 52] width 5 height 5
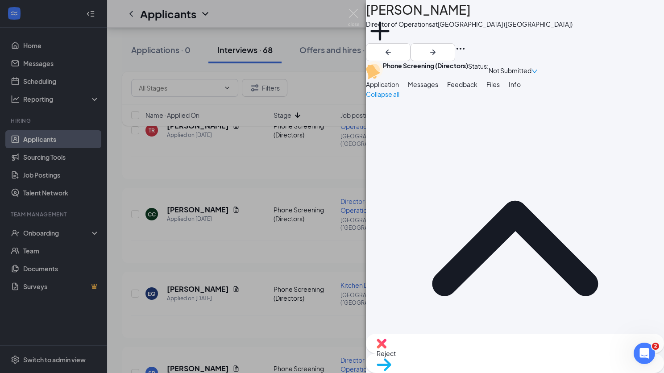
click at [438, 88] on span "Messages" at bounding box center [423, 84] width 30 height 8
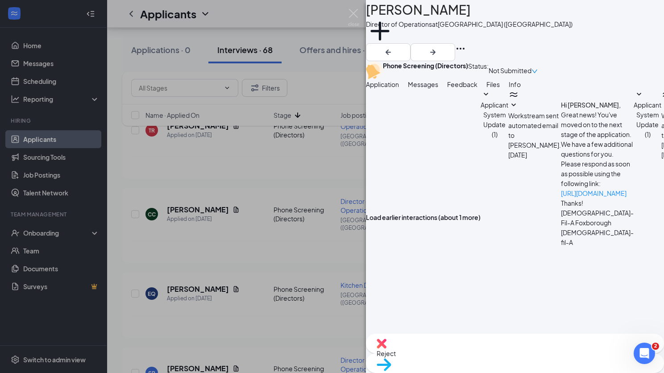
scroll to position [385, 0]
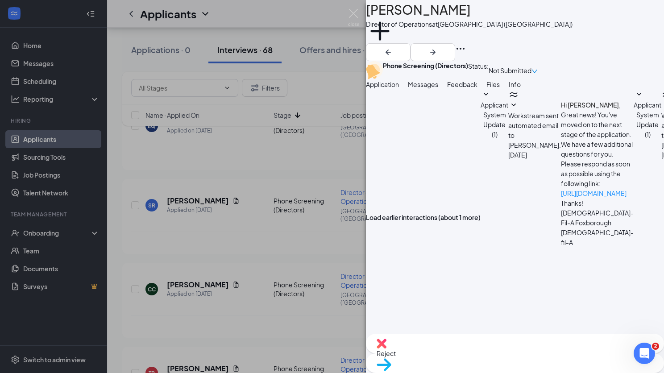
click at [469, 345] on textarea at bounding box center [422, 372] width 113 height 54
click at [436, 50] on icon "ArrowRight" at bounding box center [432, 52] width 5 height 5
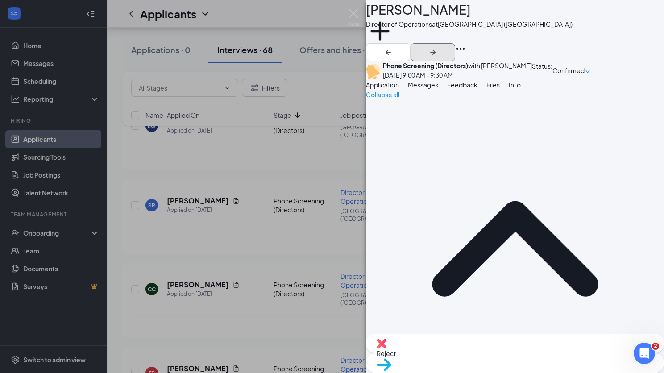
click at [436, 50] on icon "ArrowRight" at bounding box center [432, 52] width 5 height 5
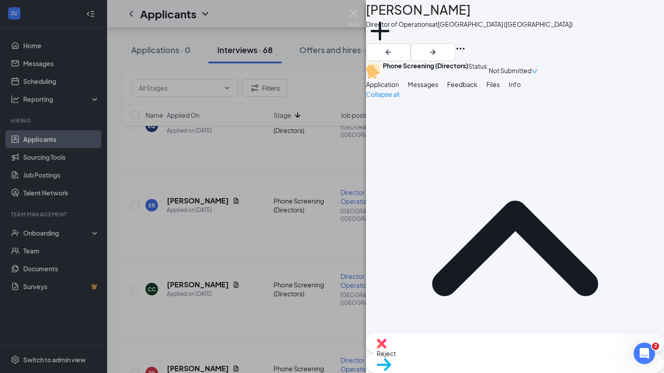
click at [438, 88] on span "Messages" at bounding box center [423, 84] width 30 height 8
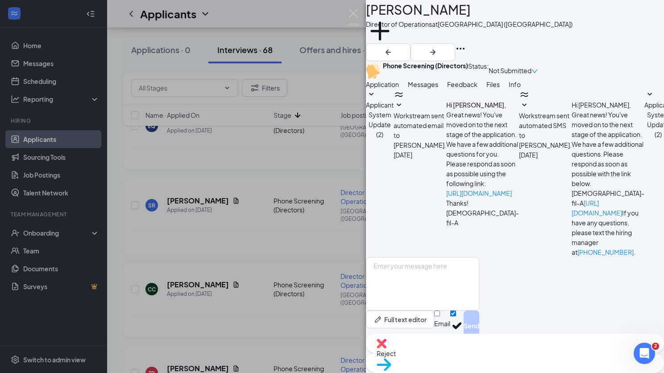
scroll to position [122, 0]
click at [438, 47] on icon "ArrowRight" at bounding box center [433, 52] width 11 height 11
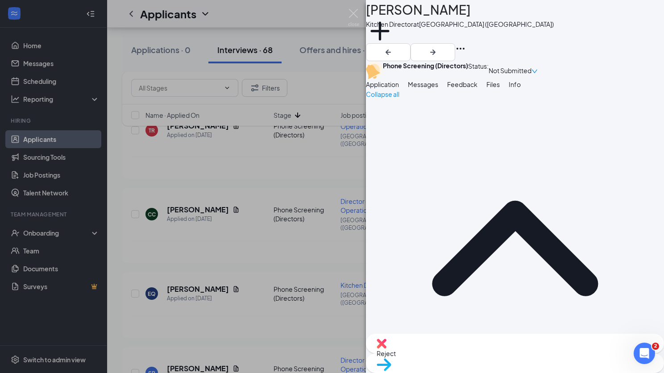
click at [438, 88] on span "Messages" at bounding box center [423, 84] width 30 height 8
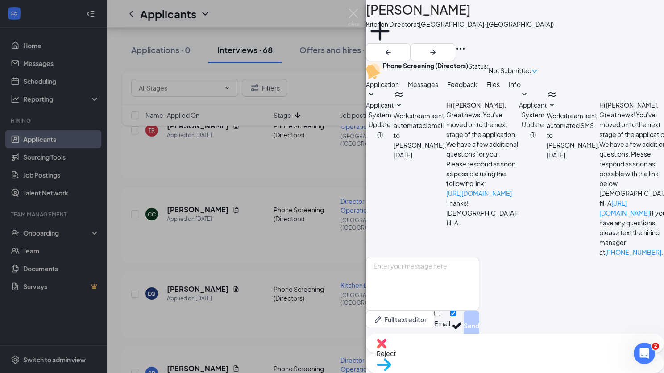
scroll to position [302, 0]
click at [438, 47] on icon "ArrowRight" at bounding box center [433, 52] width 11 height 11
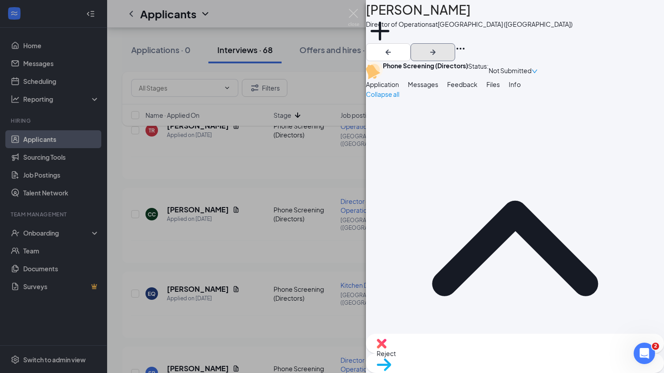
click at [438, 47] on icon "ArrowRight" at bounding box center [433, 52] width 11 height 11
click at [352, 12] on img at bounding box center [353, 17] width 11 height 17
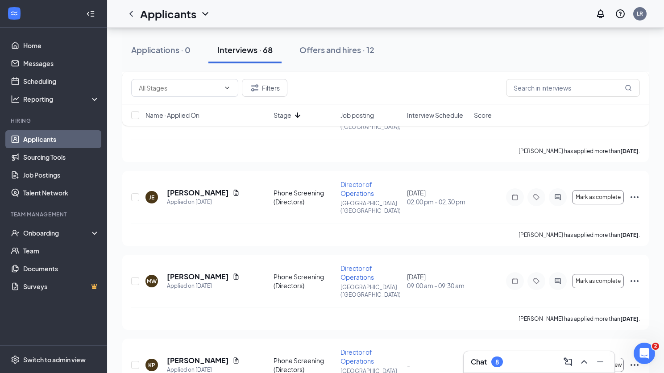
scroll to position [421, 0]
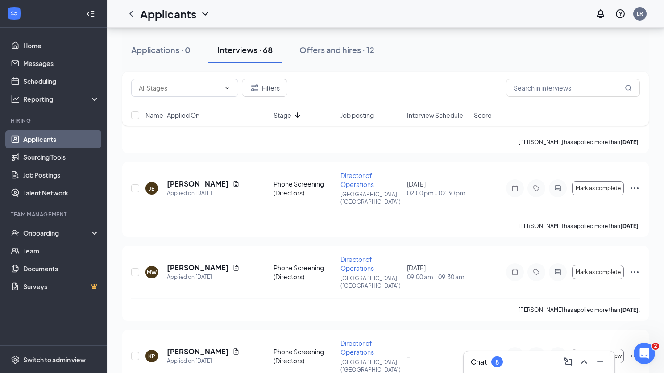
click at [440, 115] on span "Interview Schedule" at bounding box center [435, 115] width 56 height 9
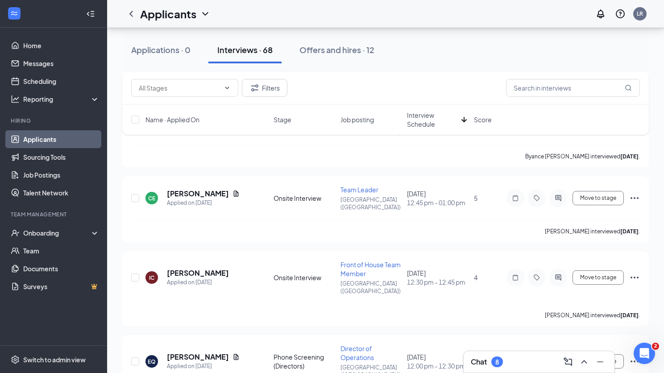
scroll to position [2899, 0]
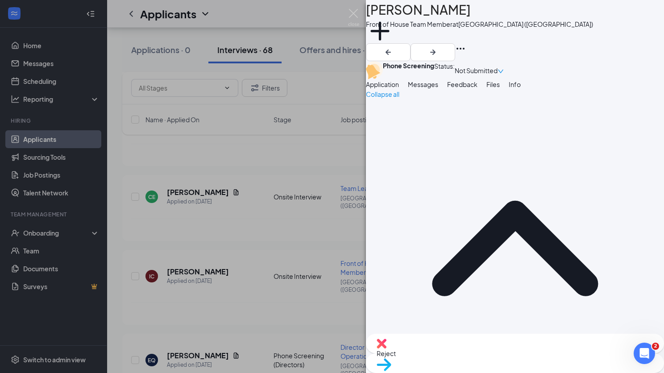
click at [438, 88] on span "Messages" at bounding box center [423, 84] width 30 height 8
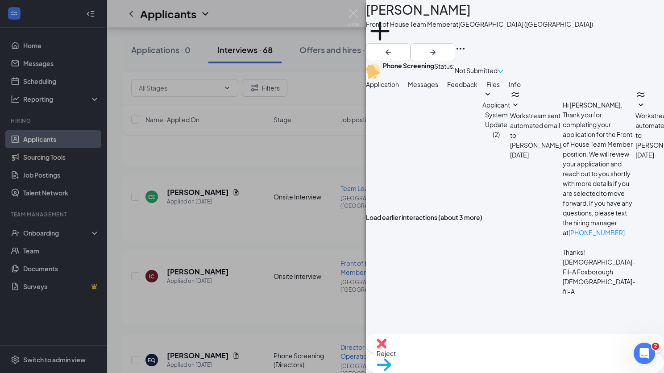
scroll to position [369, 0]
